Goal: Information Seeking & Learning: Learn about a topic

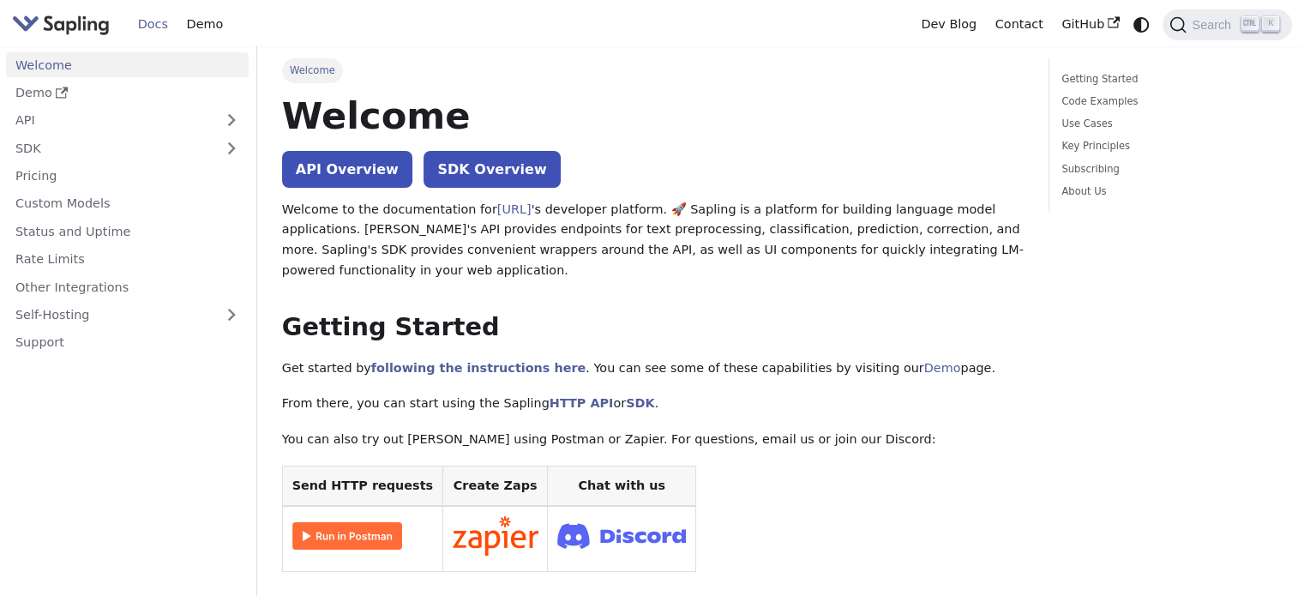
click at [90, 29] on img "Main" at bounding box center [61, 24] width 98 height 25
click at [89, 28] on img "Main" at bounding box center [61, 24] width 98 height 25
click at [74, 29] on img "Main" at bounding box center [61, 24] width 98 height 25
click at [41, 30] on img "Main" at bounding box center [61, 24] width 98 height 25
click at [53, 119] on link "API" at bounding box center [110, 120] width 208 height 25
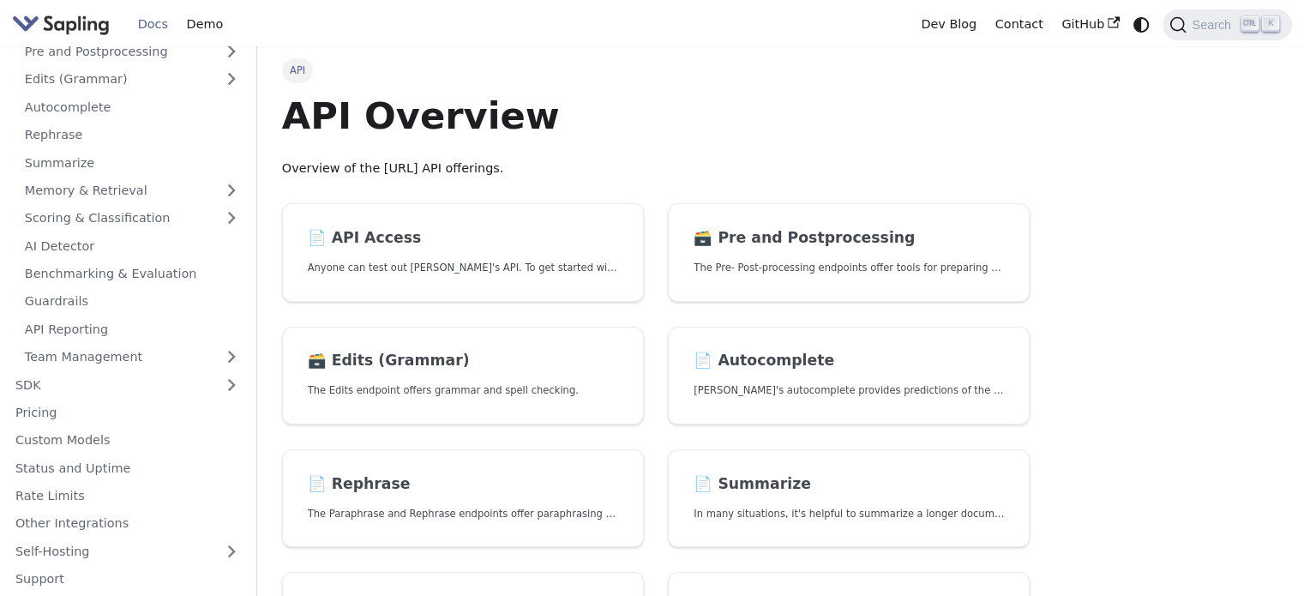
scroll to position [126, 0]
